Goal: Task Accomplishment & Management: Manage account settings

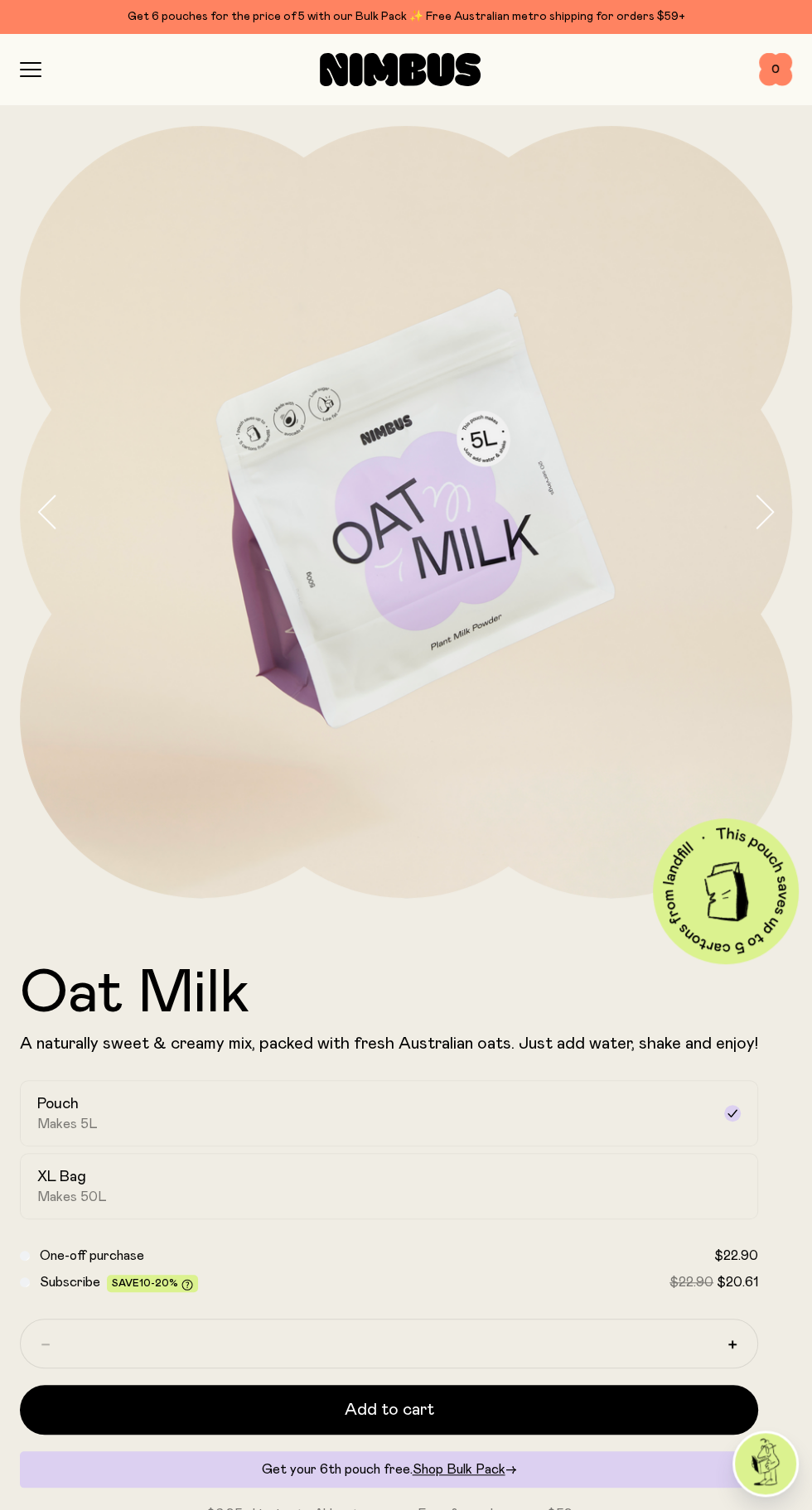
click at [775, 69] on span "0" at bounding box center [775, 70] width 33 height 33
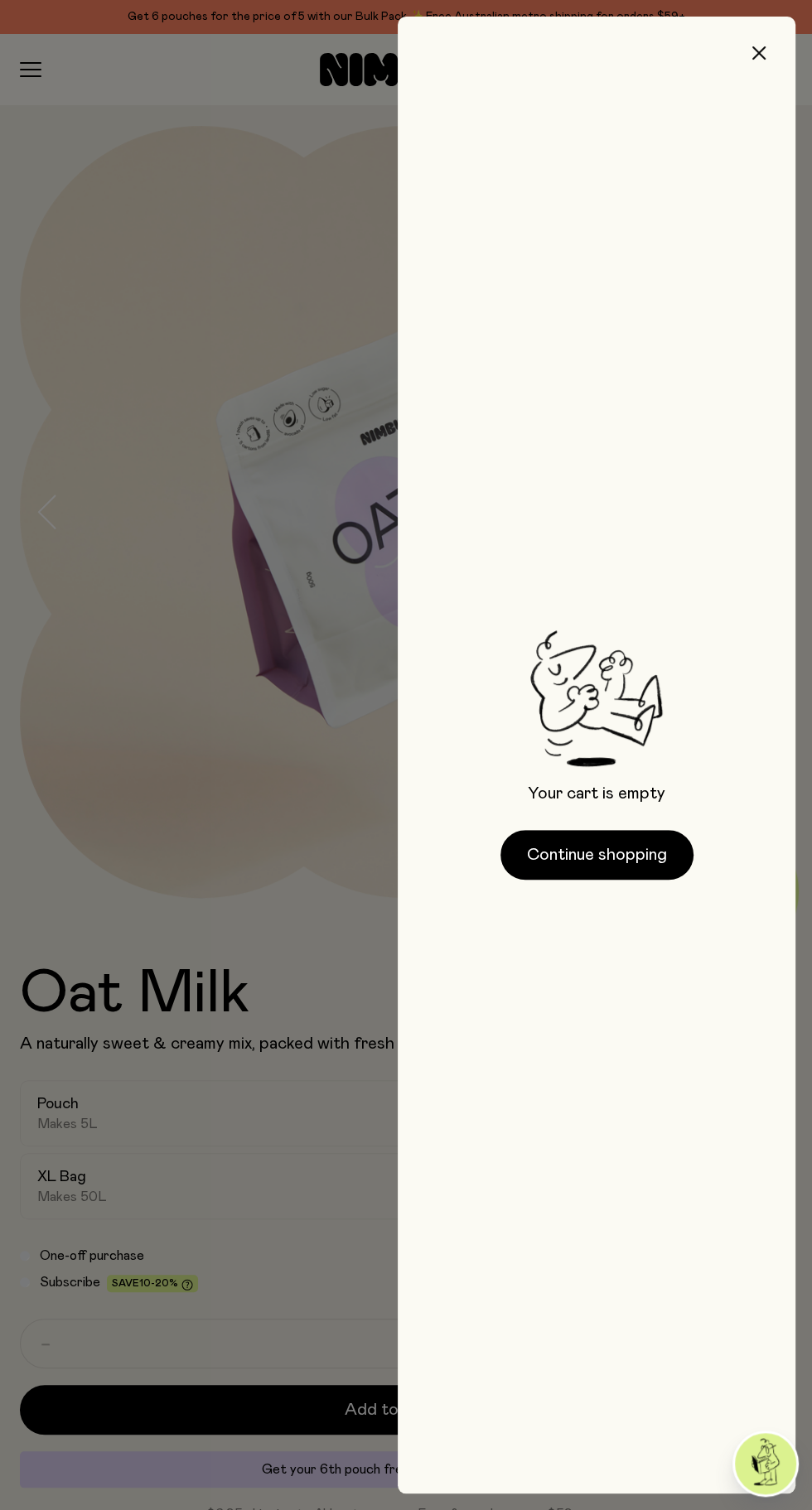
click at [759, 53] on icon "button" at bounding box center [758, 52] width 13 height 13
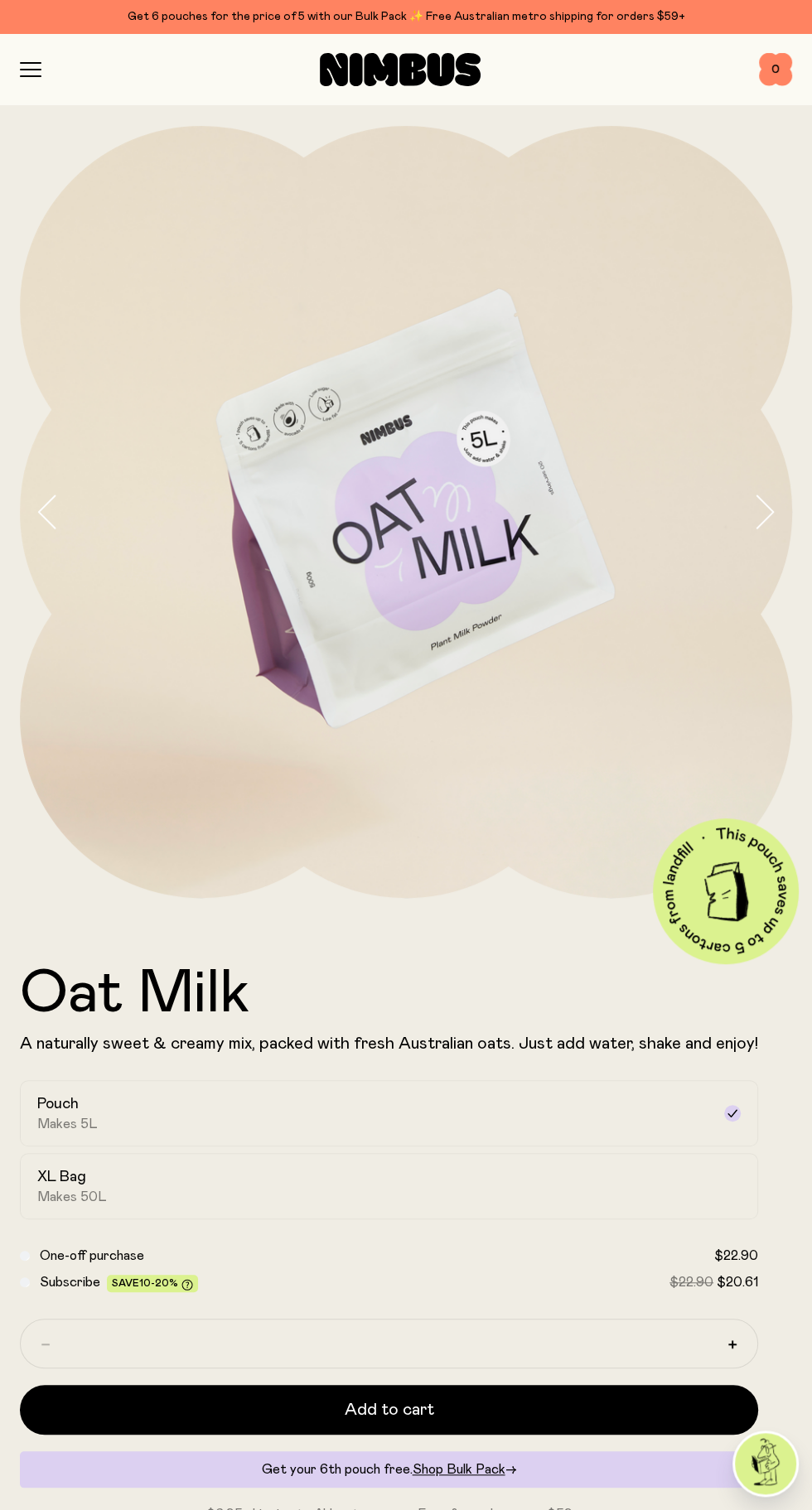
click at [26, 72] on icon "button" at bounding box center [30, 69] width 22 height 15
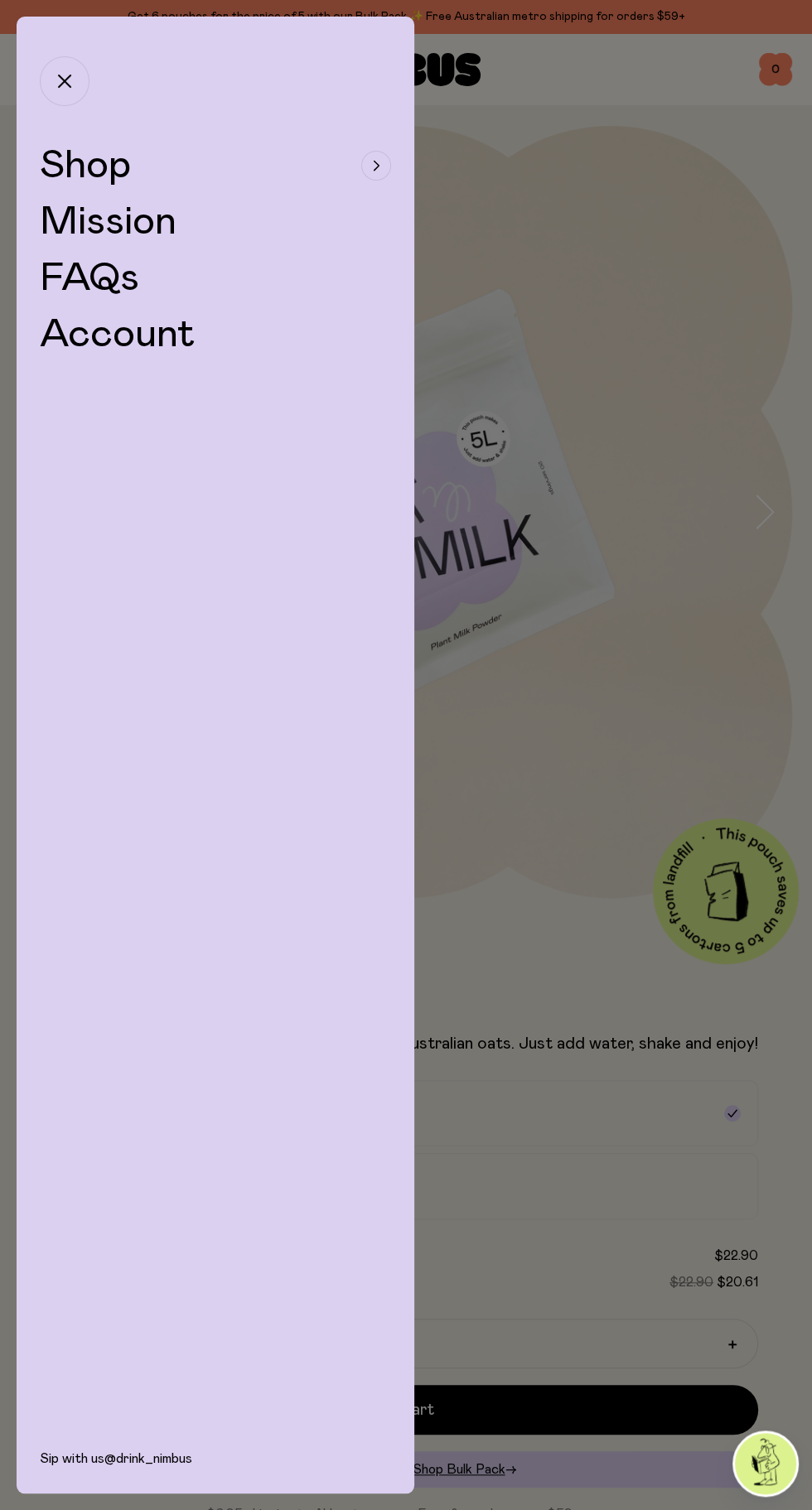
click at [136, 345] on link "Account" at bounding box center [118, 335] width 156 height 40
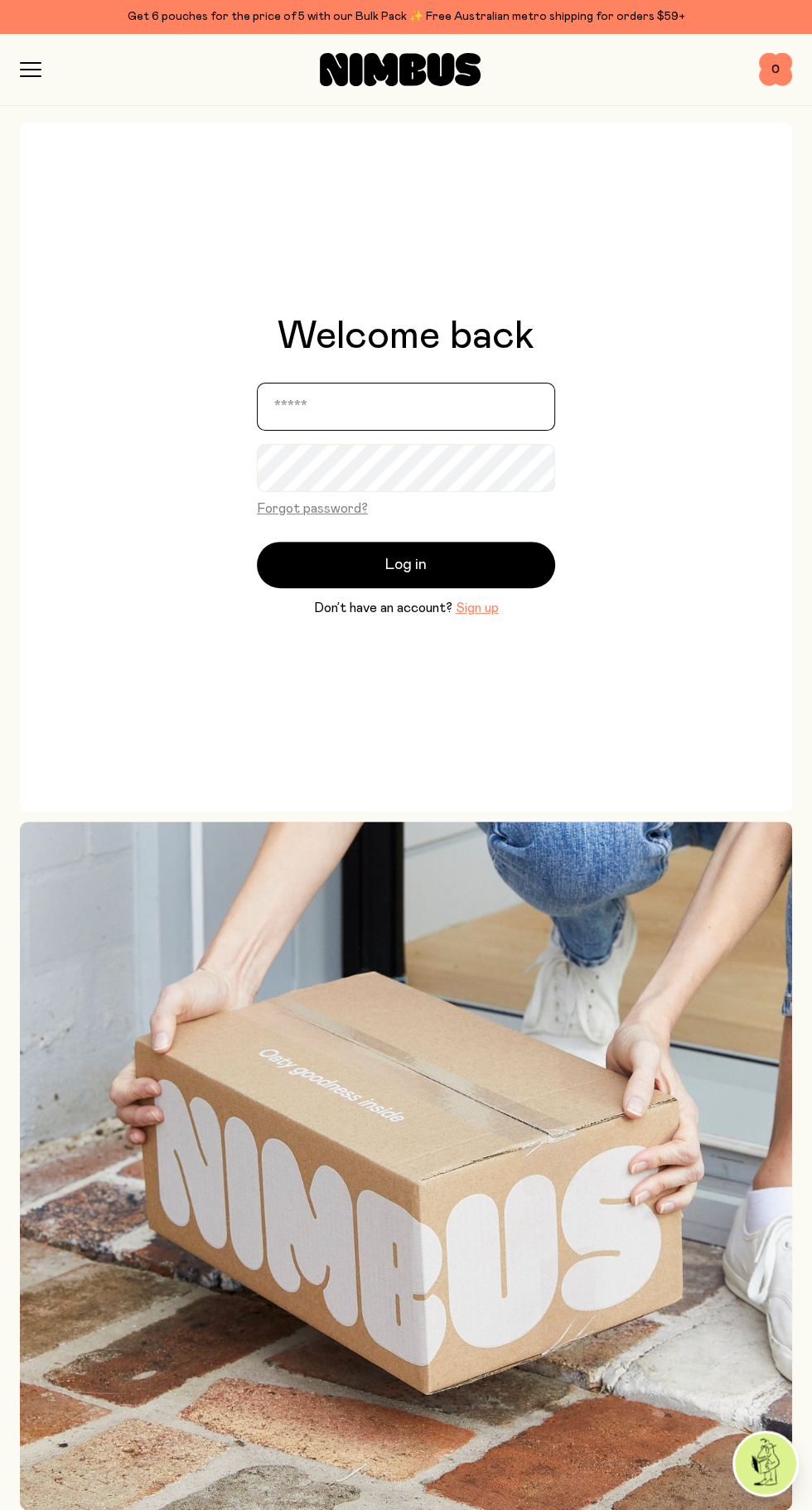
click at [414, 415] on input "email" at bounding box center [406, 406] width 298 height 48
type input "**********"
click at [257, 542] on button "Log in" at bounding box center [406, 565] width 298 height 46
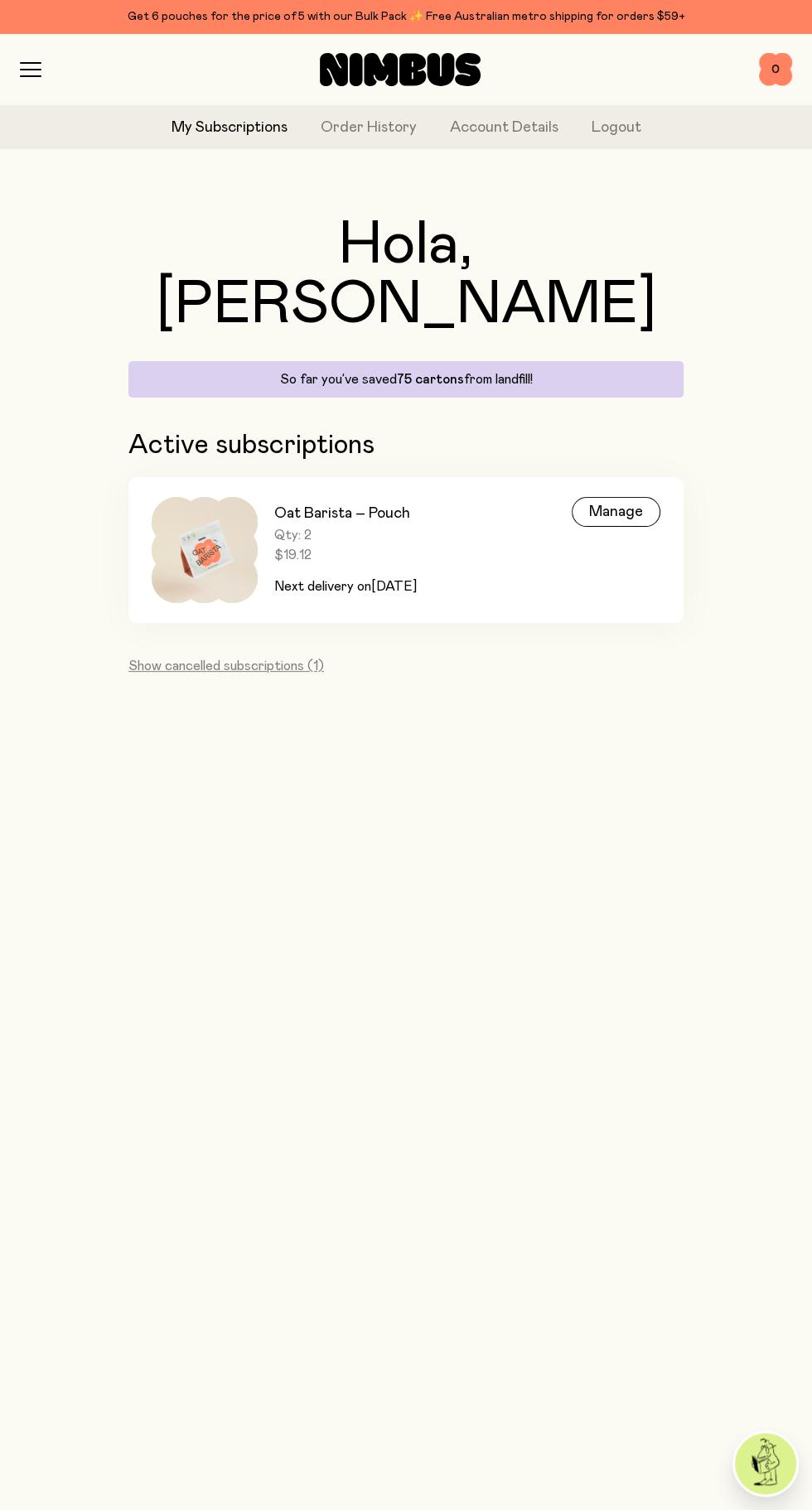
click at [618, 497] on div "Manage" at bounding box center [616, 511] width 89 height 30
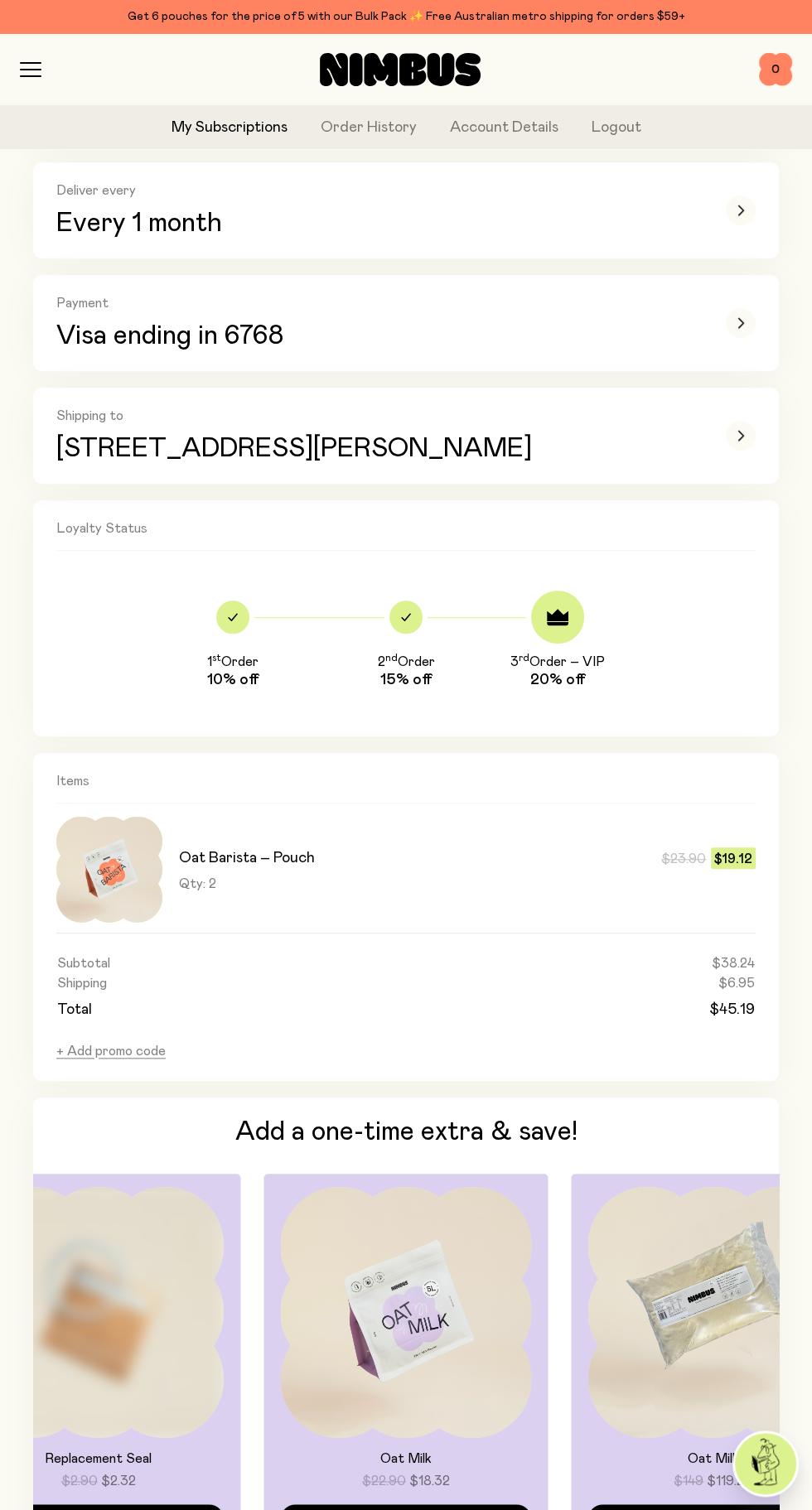
scroll to position [454, 0]
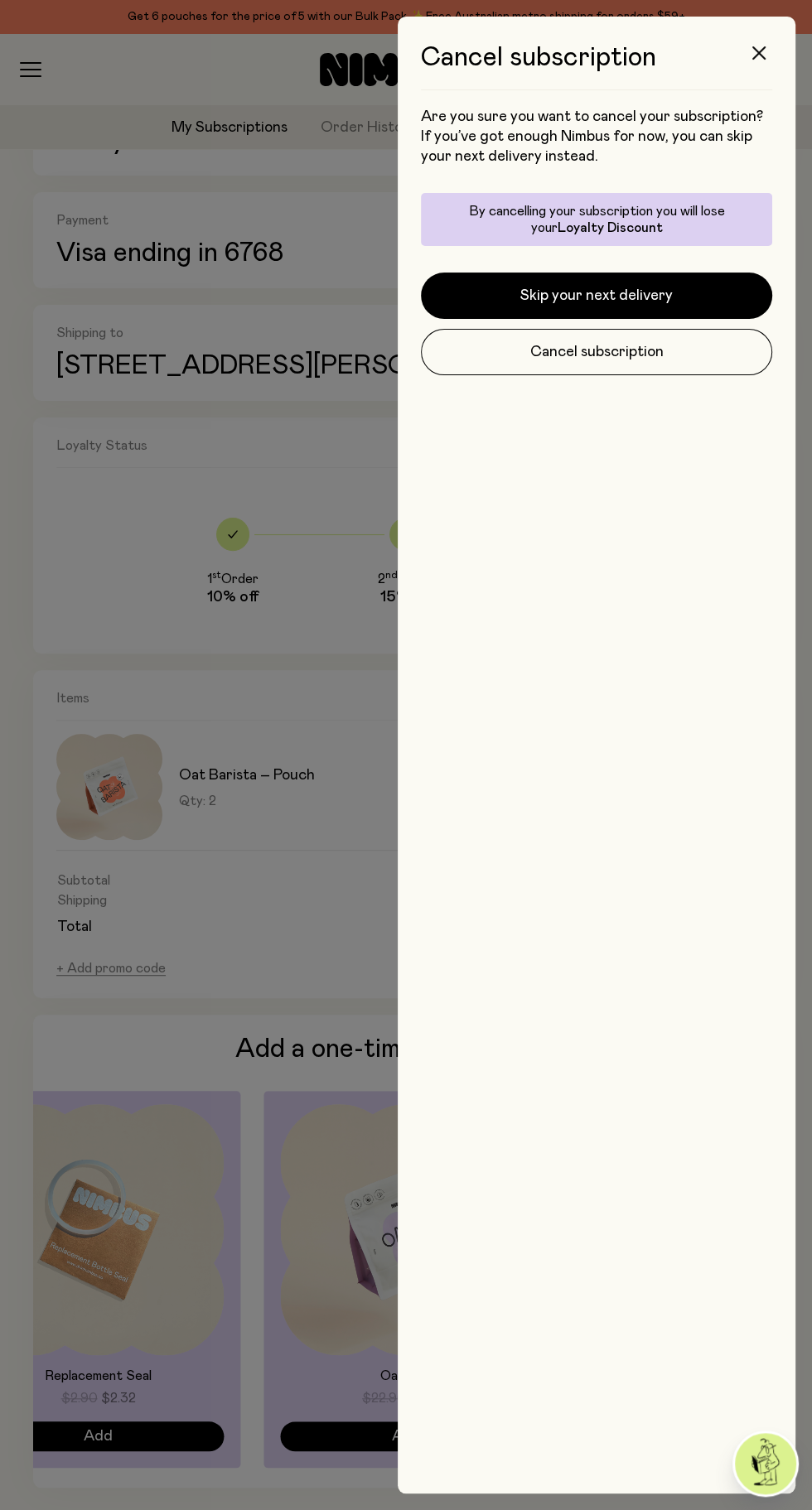
click at [759, 53] on icon "button" at bounding box center [758, 52] width 13 height 13
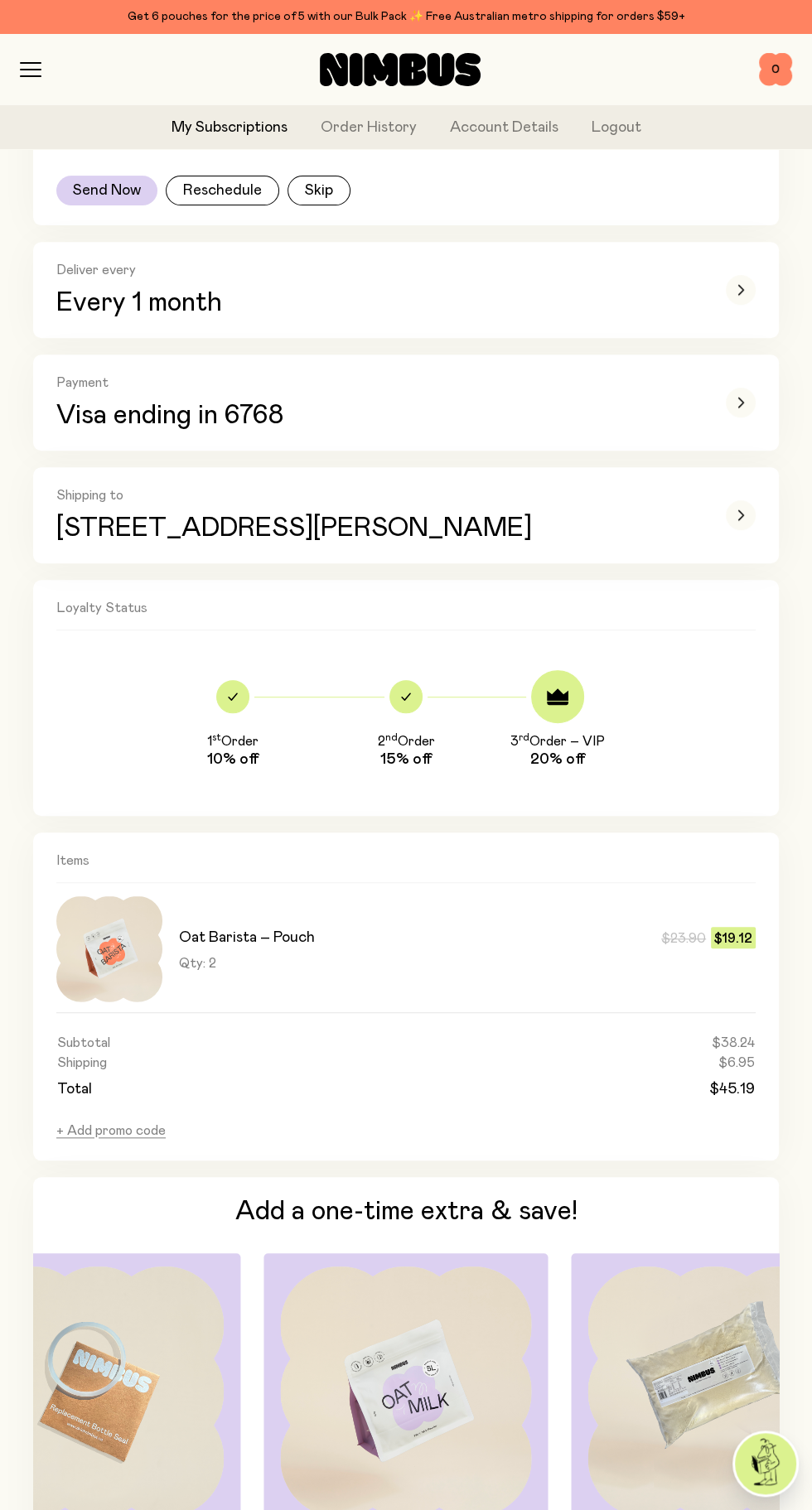
scroll to position [454, 0]
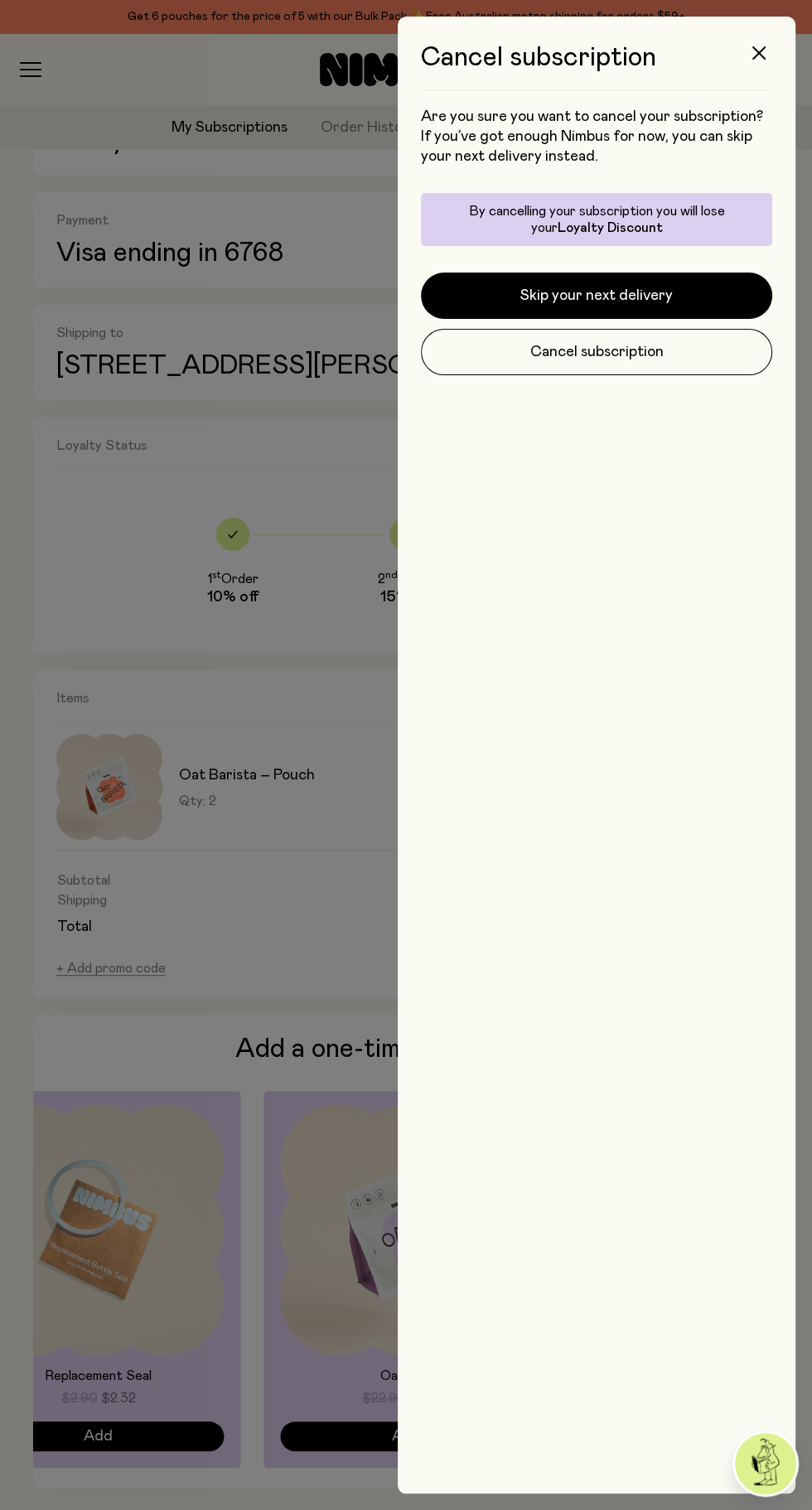
click at [639, 362] on button "Cancel subscription" at bounding box center [596, 351] width 351 height 46
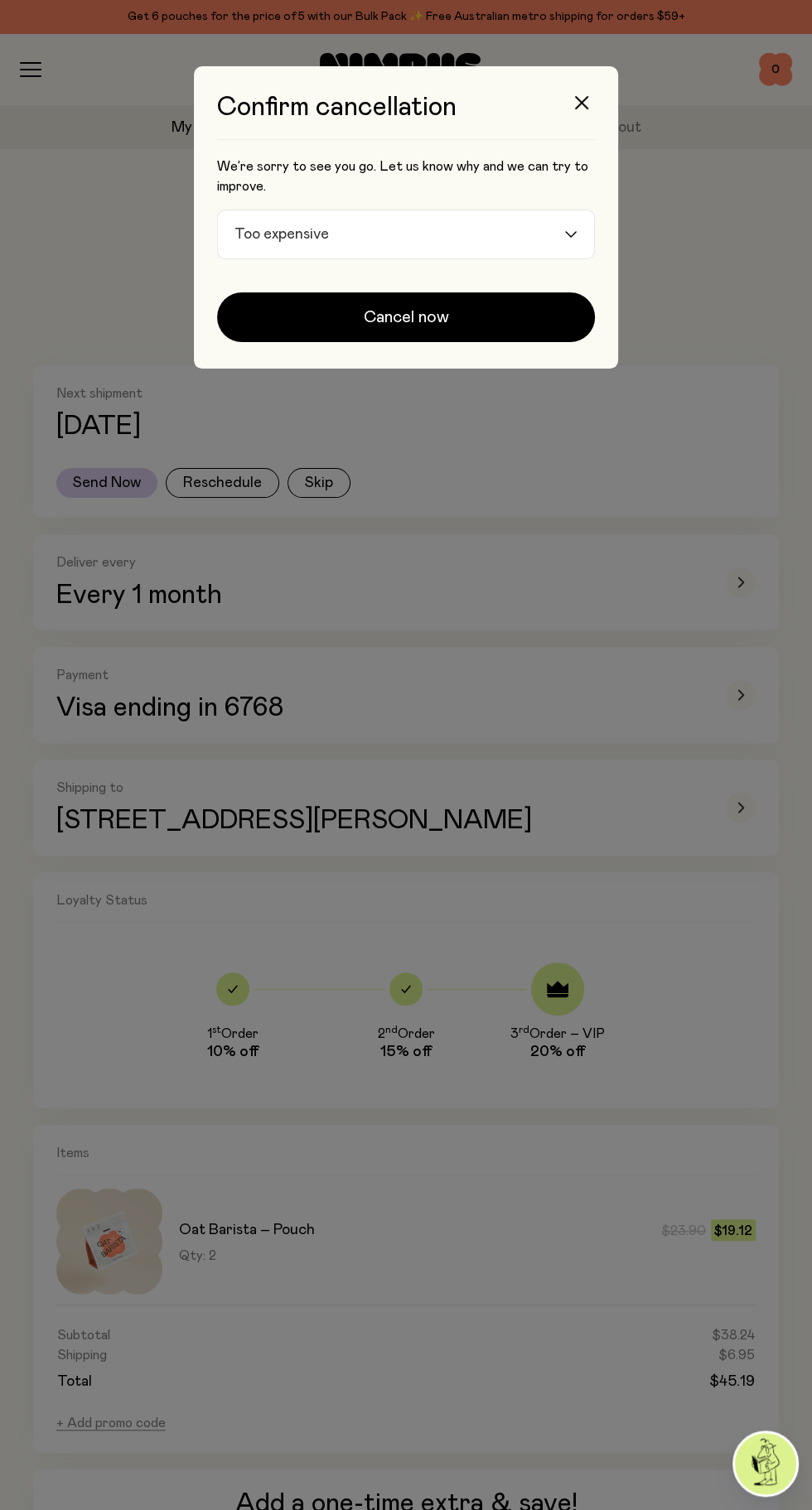
scroll to position [454, 0]
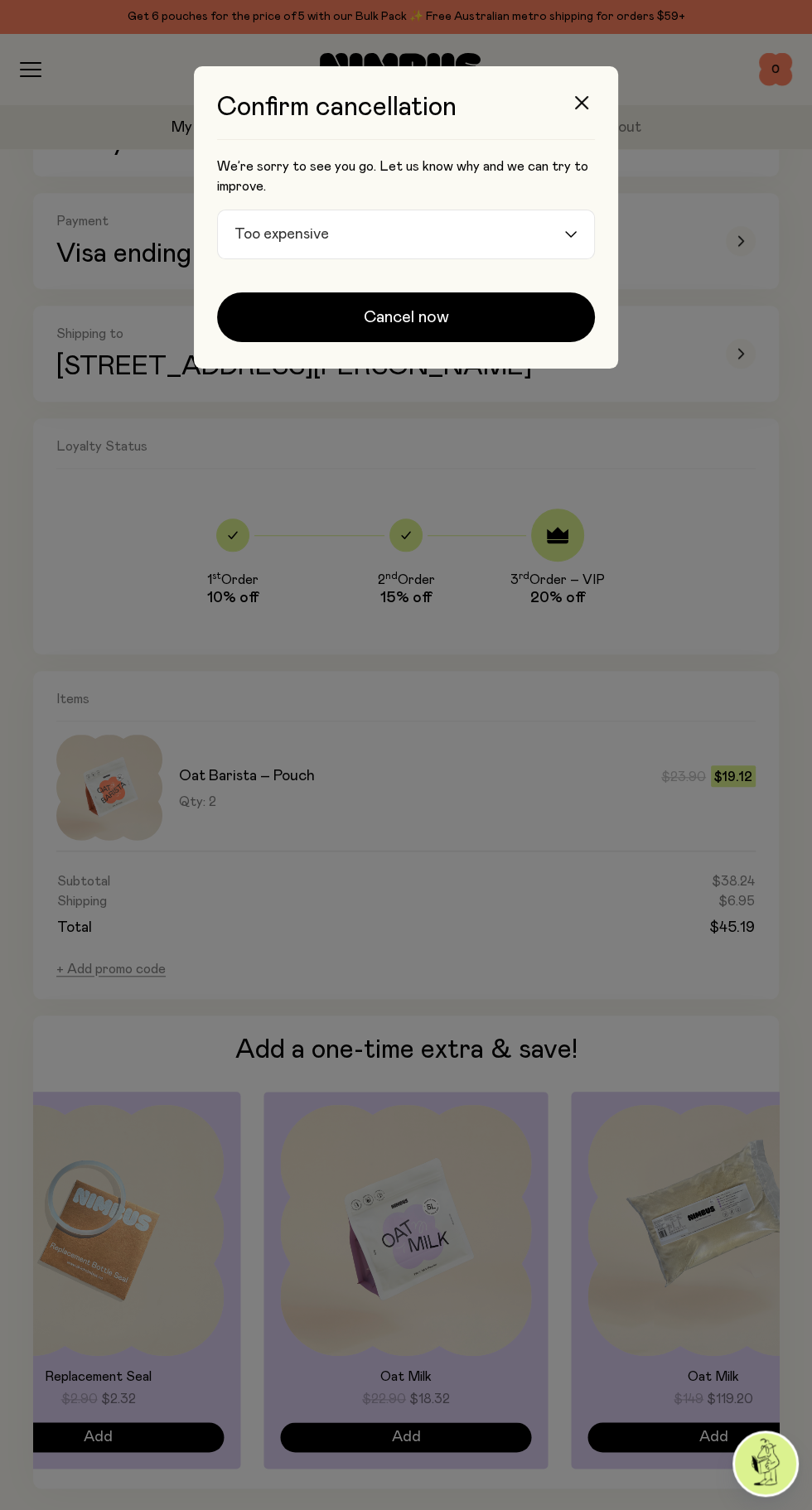
click at [470, 238] on input "Search for option" at bounding box center [448, 234] width 227 height 48
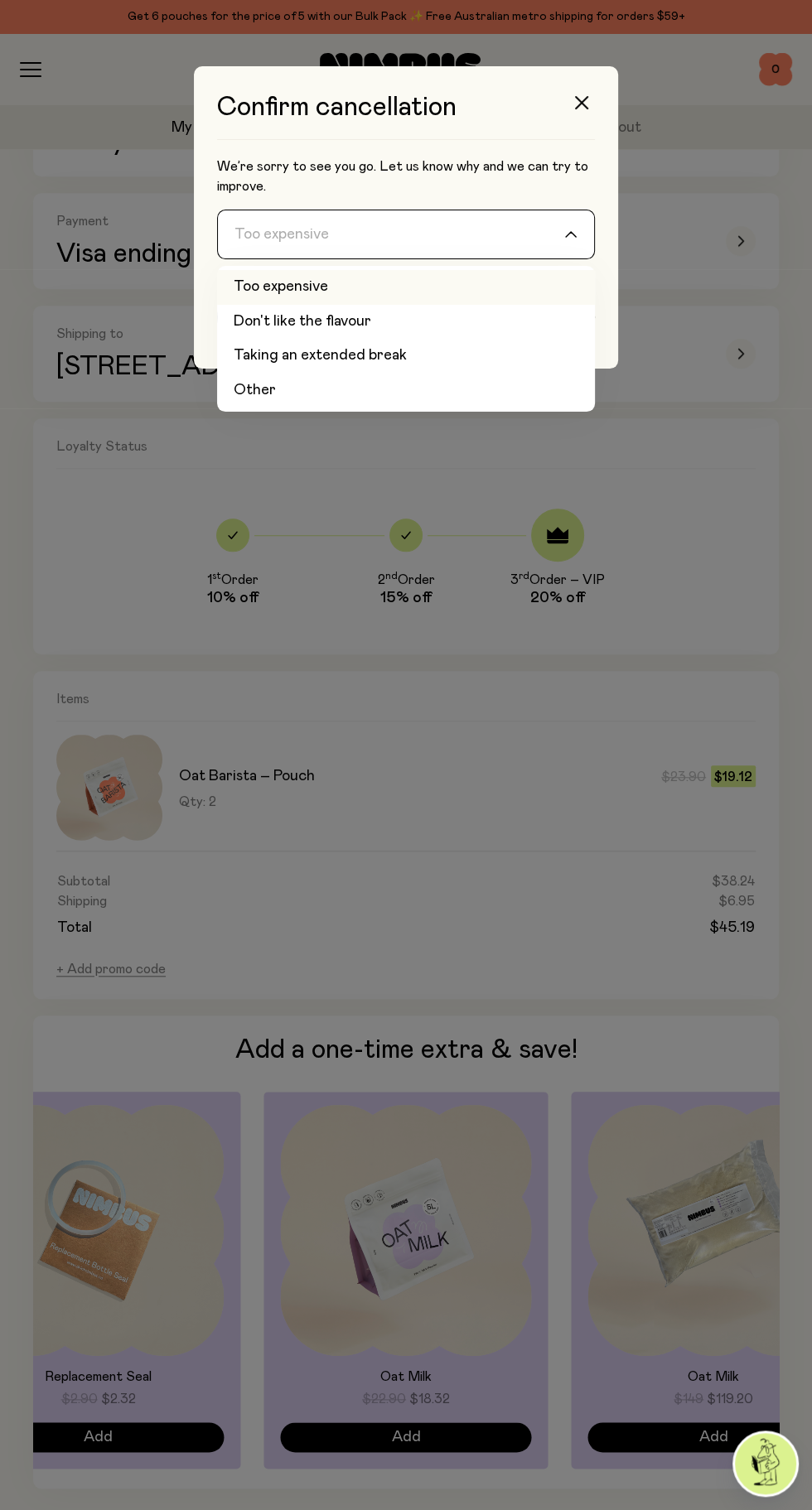
click at [359, 361] on li "Taking an extended break" at bounding box center [406, 356] width 378 height 35
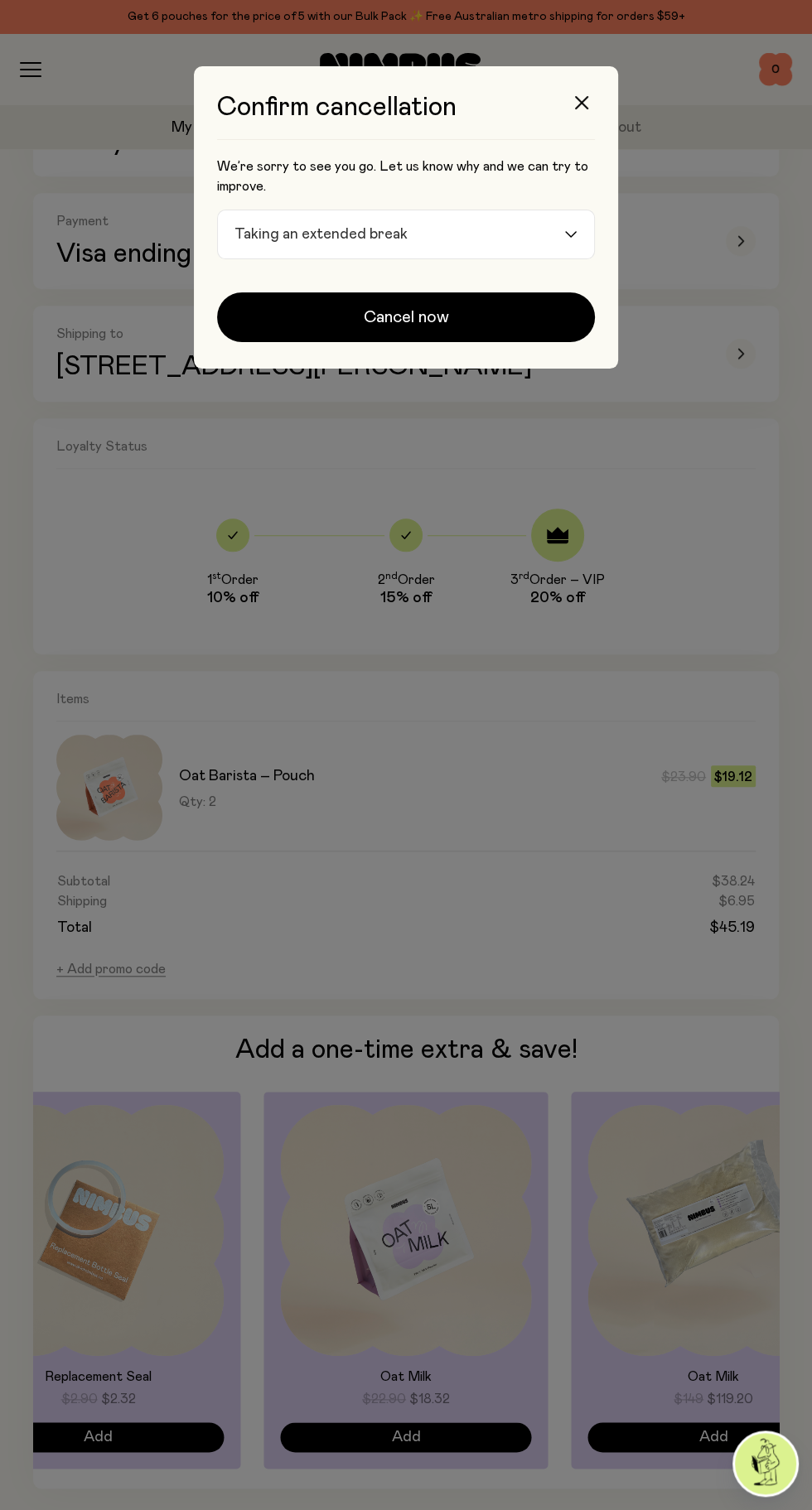
click at [437, 327] on span "Cancel now" at bounding box center [406, 317] width 85 height 24
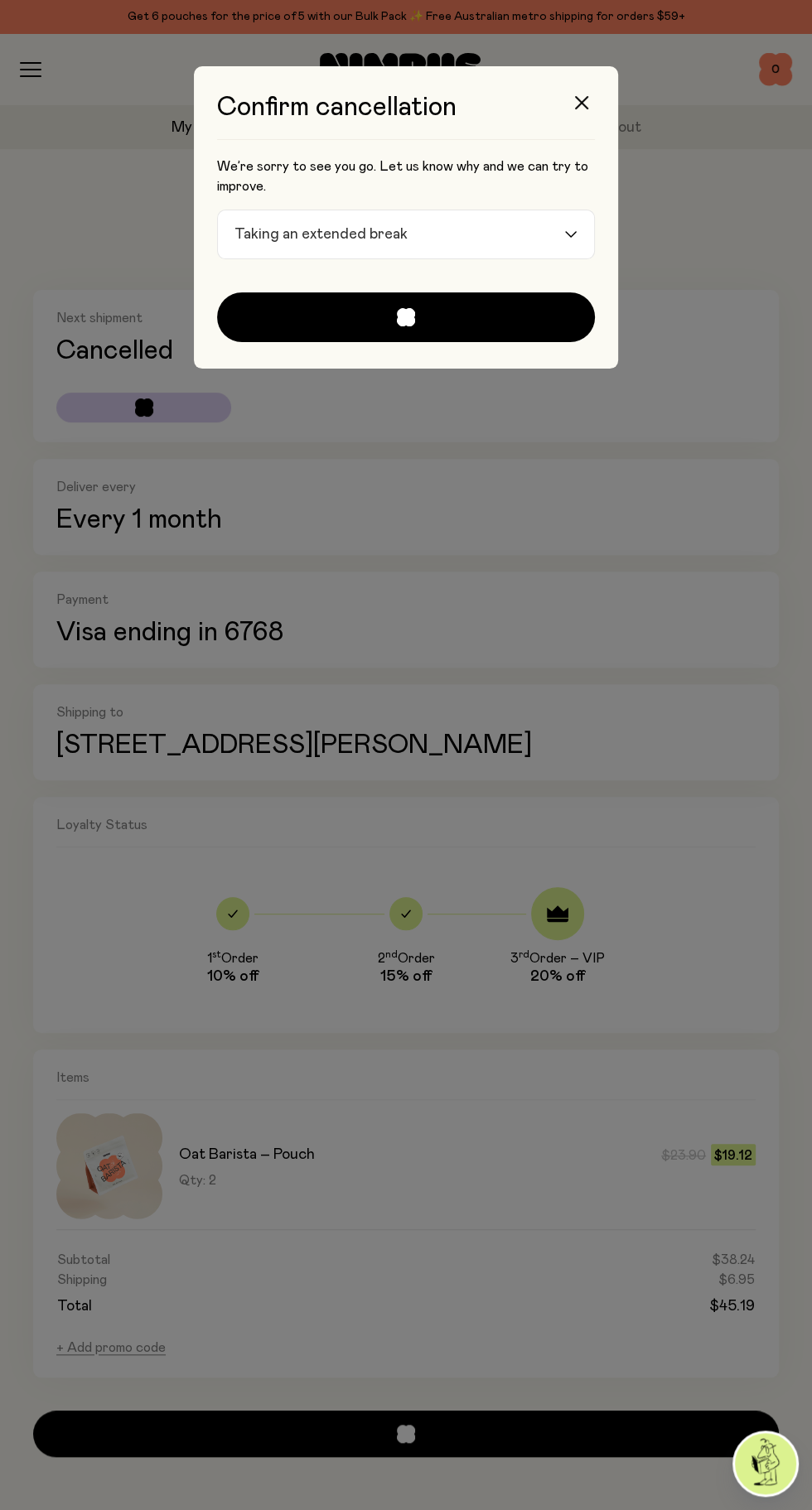
scroll to position [0, 0]
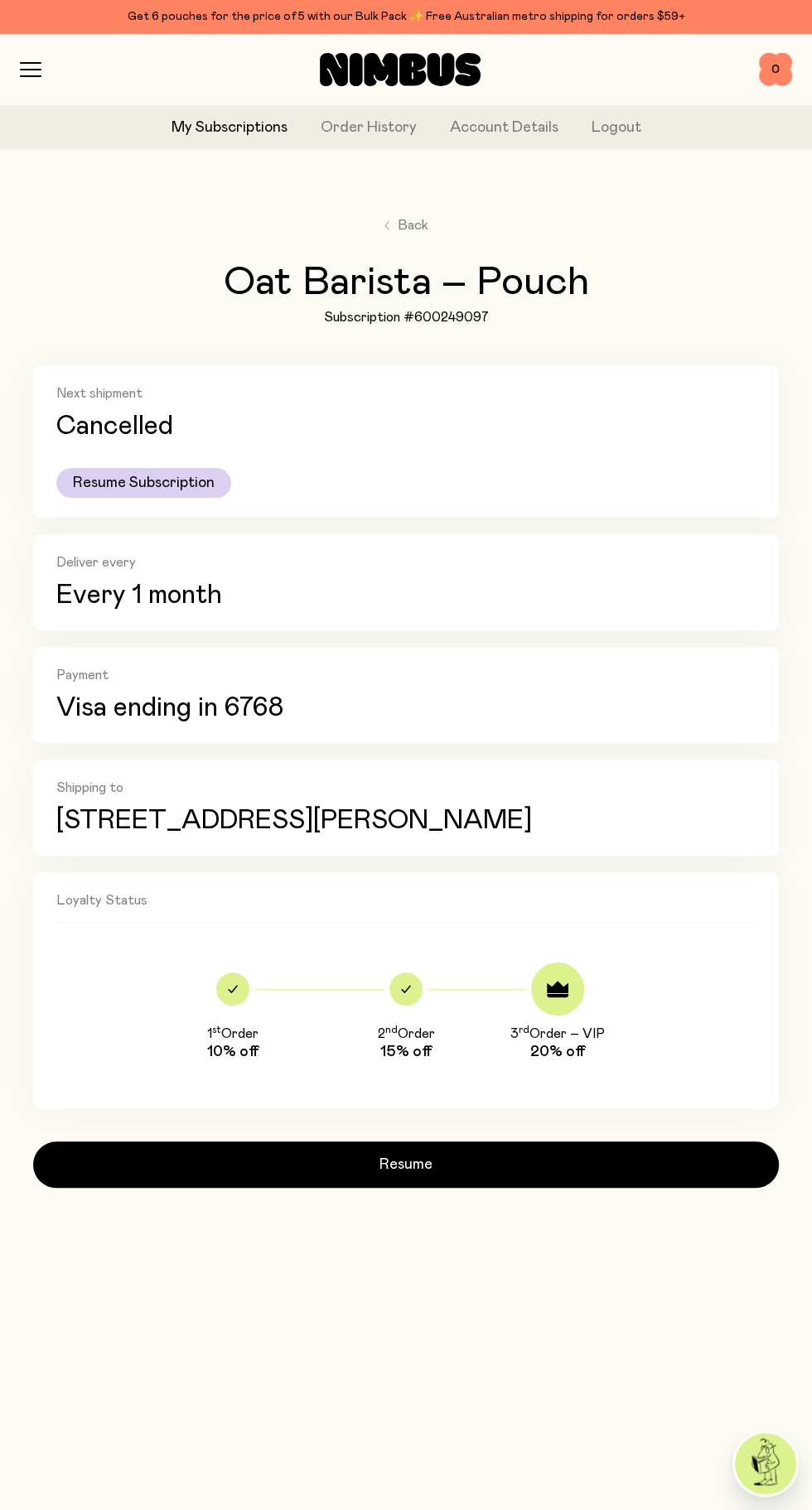
click at [27, 63] on icon "button" at bounding box center [30, 63] width 20 height 0
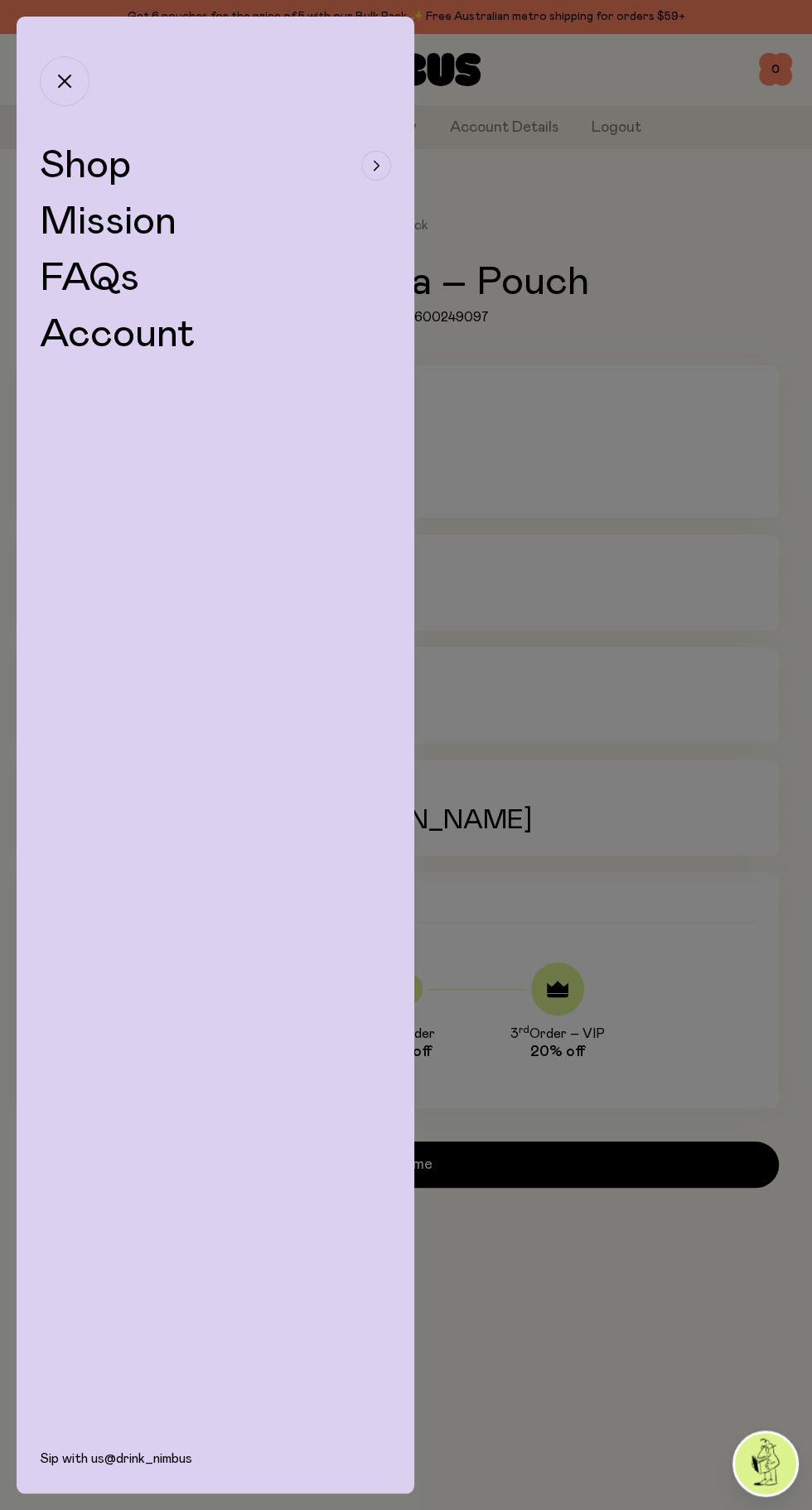
click at [113, 294] on link "FAQs" at bounding box center [90, 279] width 99 height 40
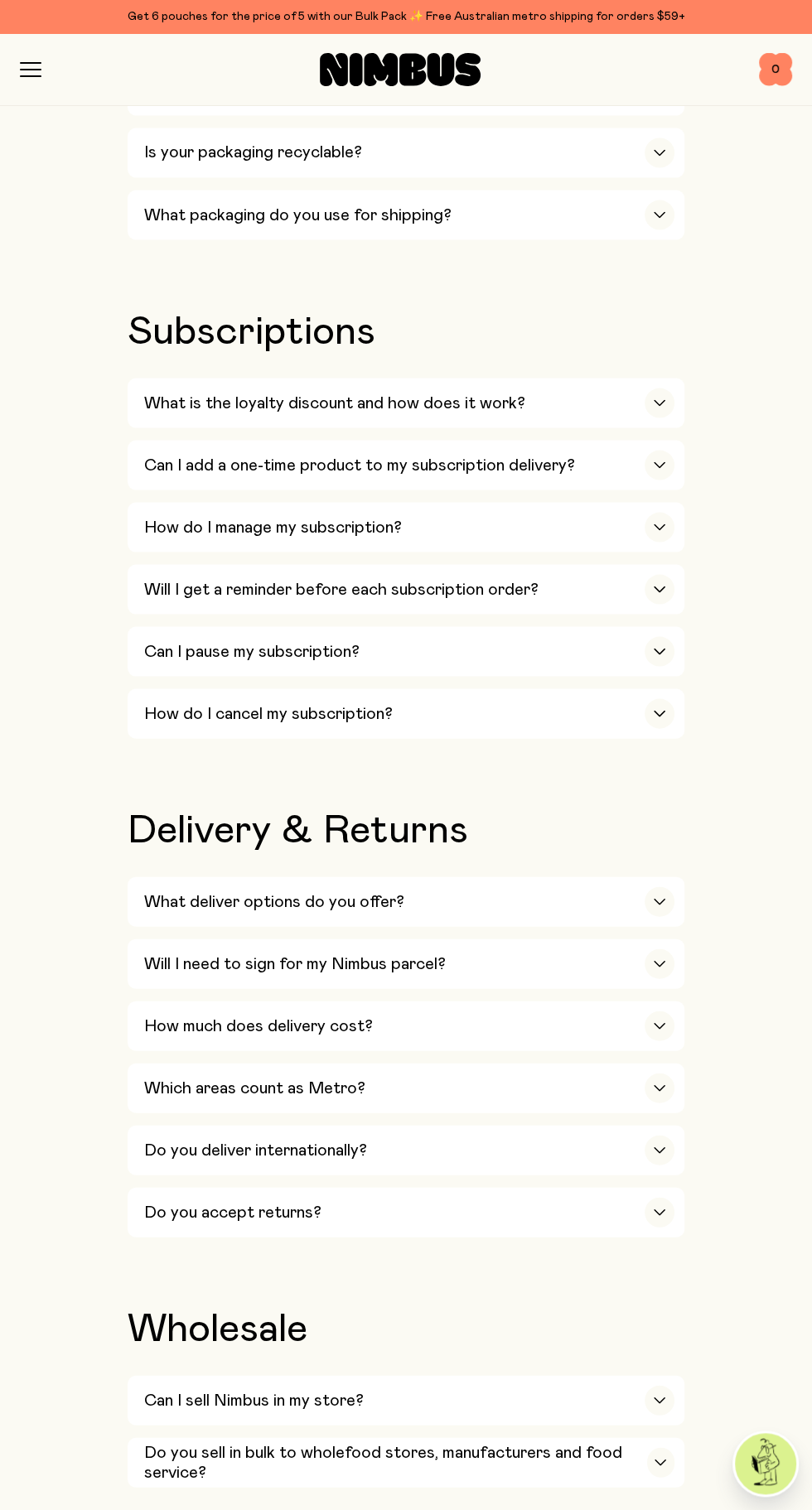
scroll to position [1959, 0]
click at [630, 1219] on div "Do you accept returns?" at bounding box center [409, 1211] width 530 height 50
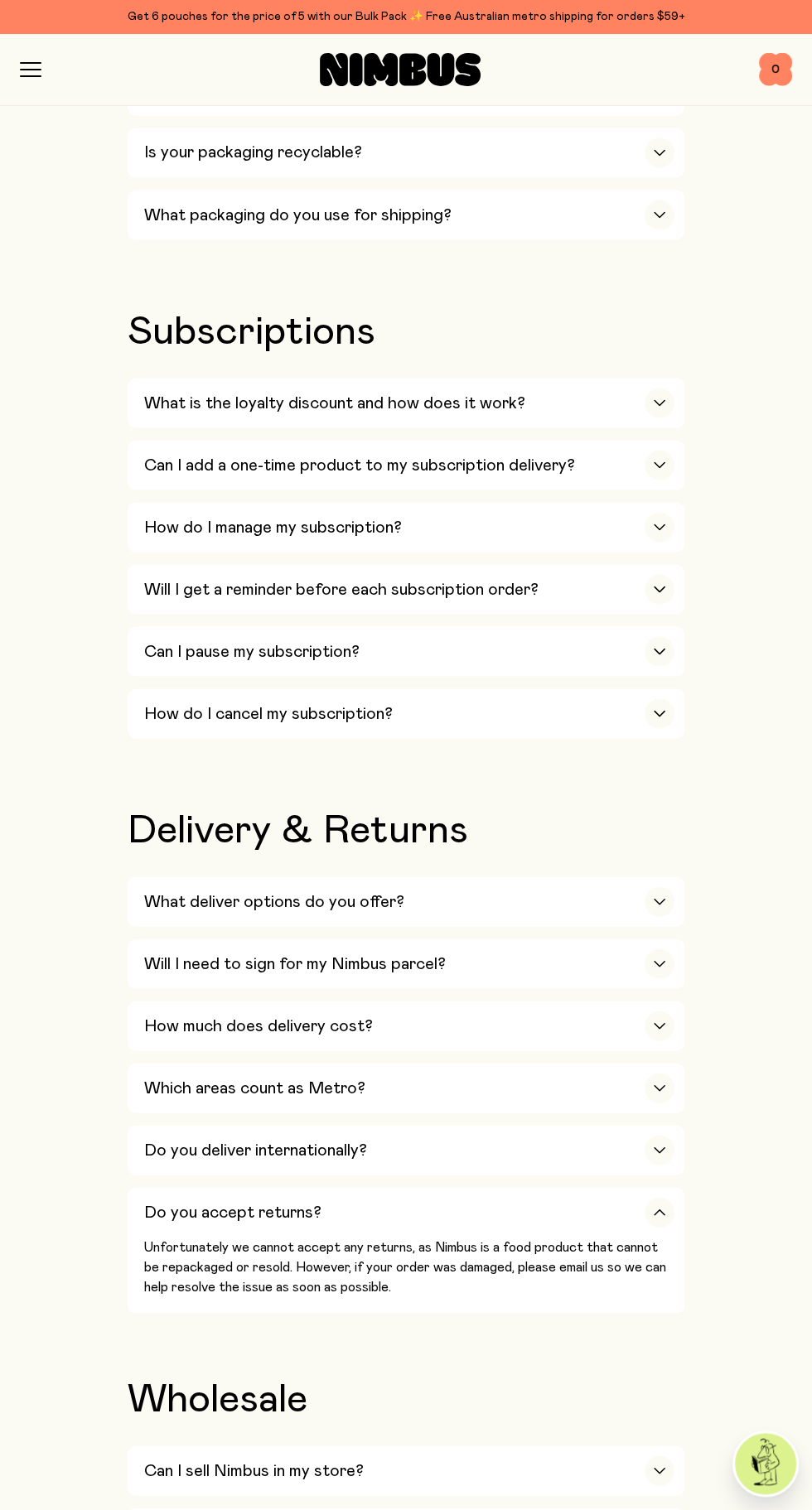
click at [645, 1471] on div "Can I sell Nimbus in my store?" at bounding box center [409, 1470] width 530 height 50
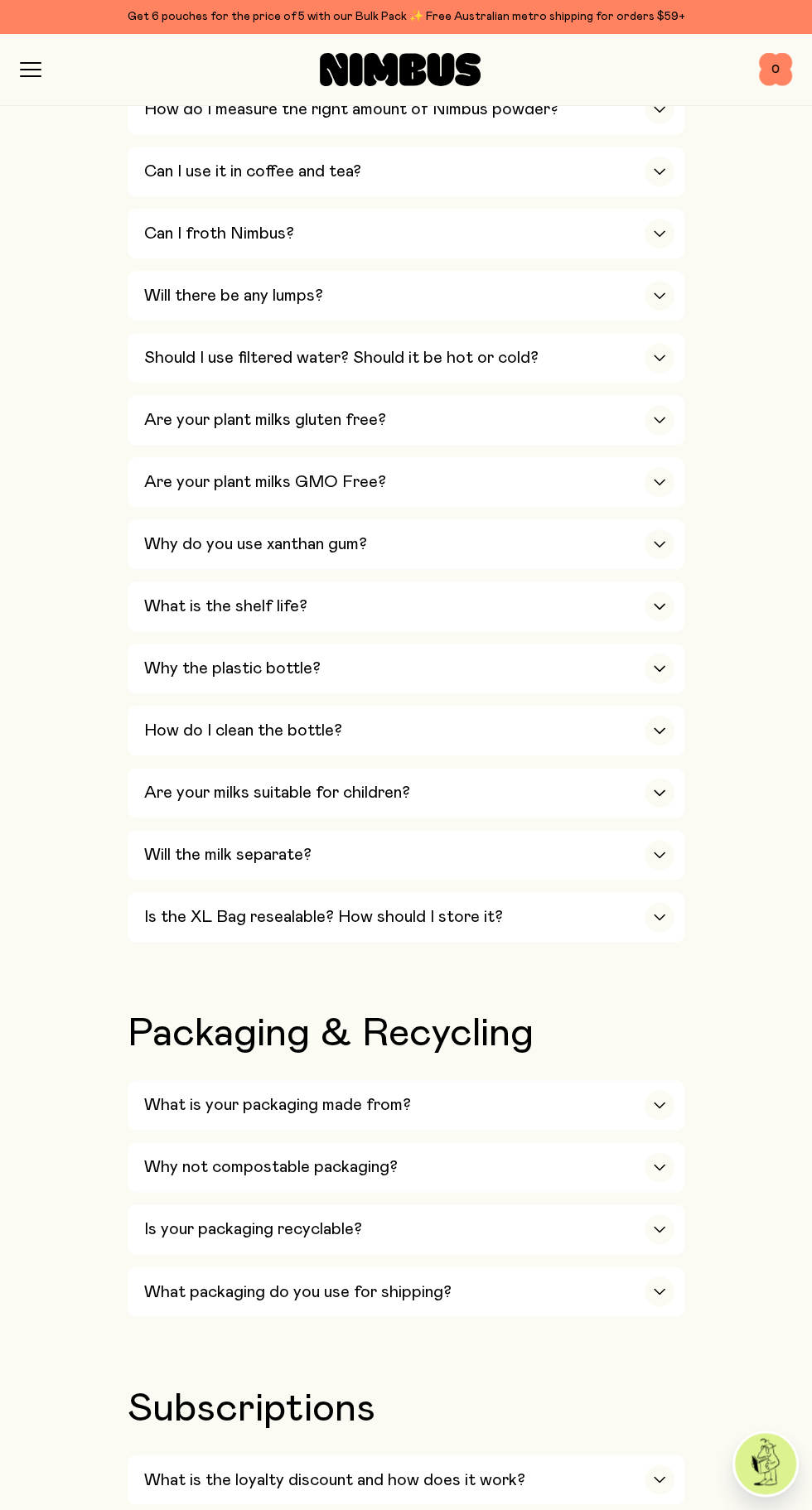
scroll to position [0, 0]
